Goal: Information Seeking & Learning: Learn about a topic

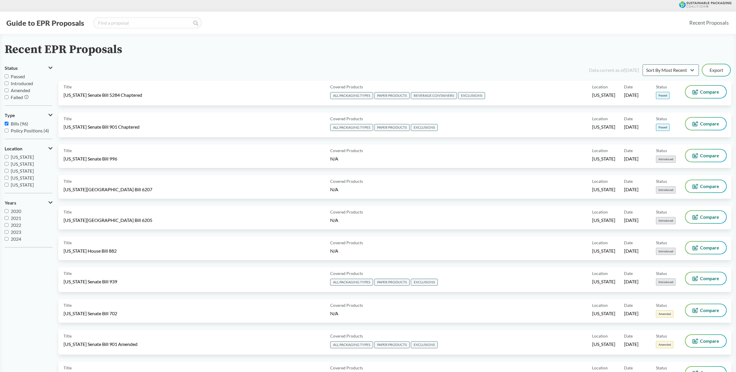
click at [29, 82] on span "Introduced" at bounding box center [22, 84] width 22 height 6
click at [8, 82] on input "Introduced" at bounding box center [7, 84] width 4 height 4
checkbox input "true"
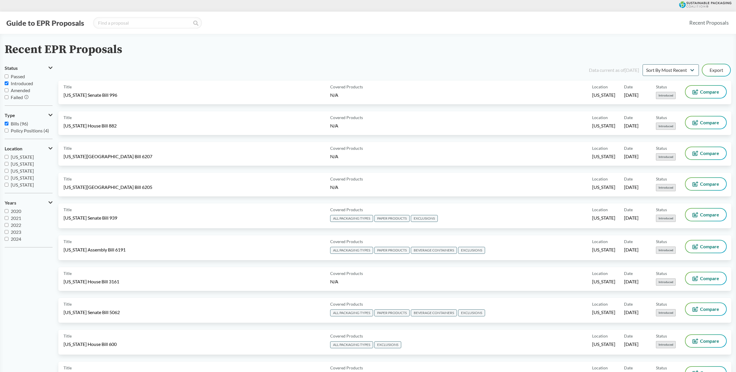
click at [242, 55] on div "Recent EPR Proposals" at bounding box center [368, 49] width 727 height 13
click at [686, 69] on select "Sort By Most Recent Sort By Status" at bounding box center [671, 70] width 56 height 12
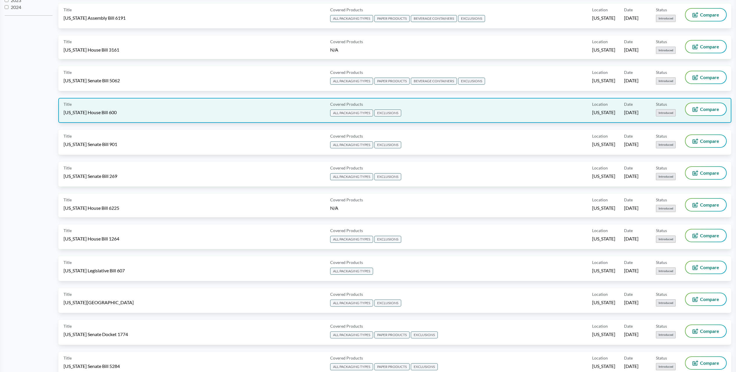
scroll to position [58, 0]
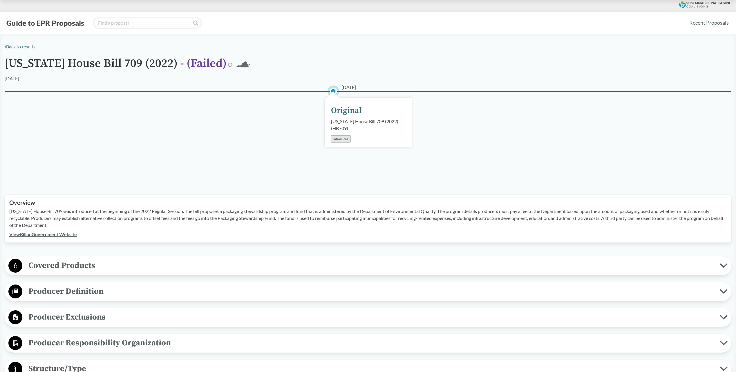
click at [107, 267] on span "Covered Products" at bounding box center [370, 265] width 697 height 13
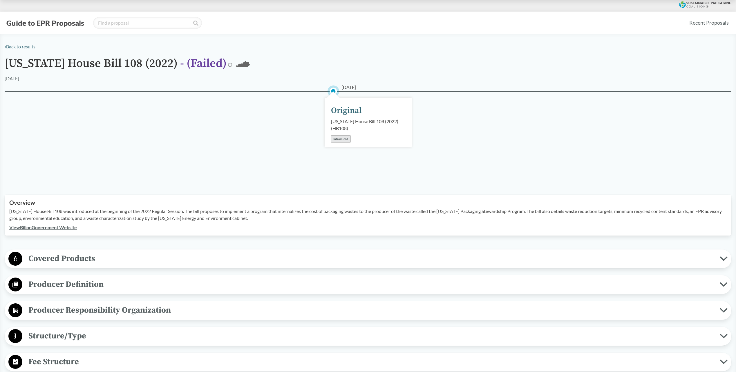
scroll to position [13, 0]
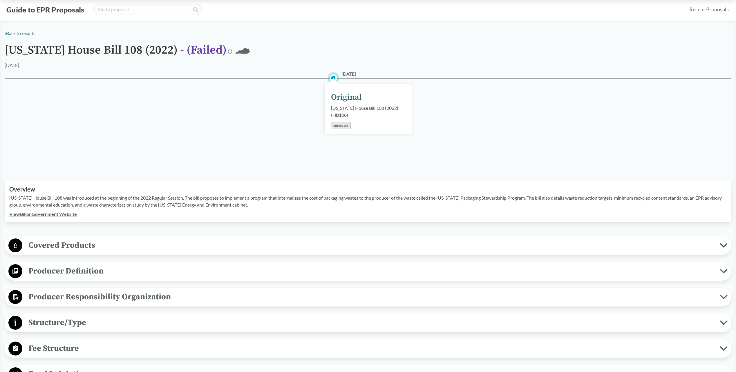
click at [112, 249] on span "Covered Products" at bounding box center [370, 245] width 697 height 13
